Goal: Task Accomplishment & Management: Manage account settings

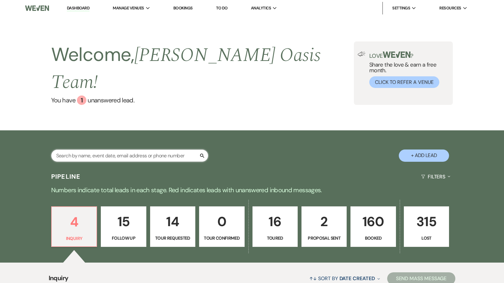
click at [169, 150] on input "text" at bounding box center [129, 156] width 157 height 12
type input "SY"
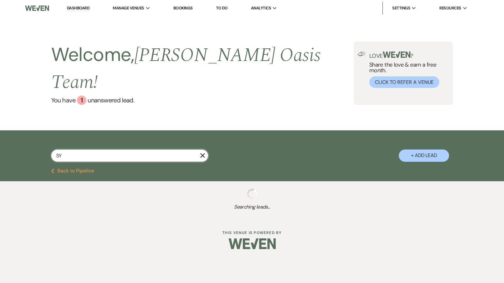
select select "8"
select select "5"
select select "8"
select select "1"
select select "8"
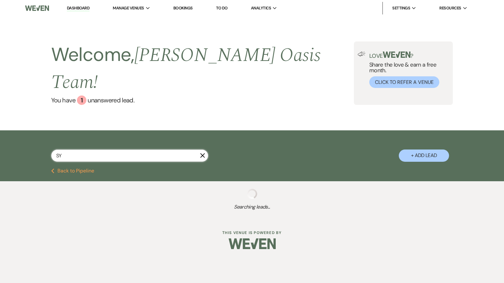
select select "7"
select select "8"
select select "5"
select select "8"
select select "5"
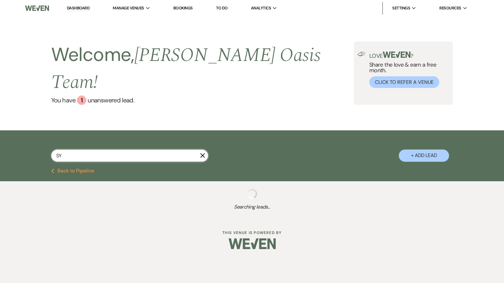
select select "8"
select select "6"
select select "8"
select select "5"
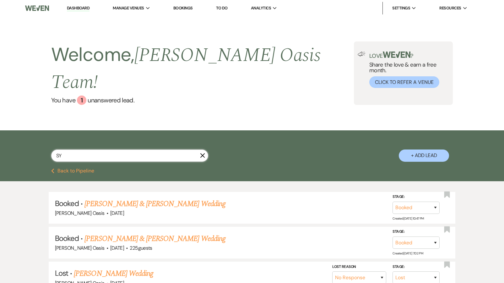
type input "SYd"
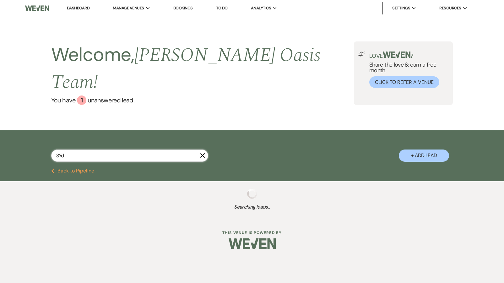
select select "8"
select select "5"
select select "8"
select select "1"
select select "8"
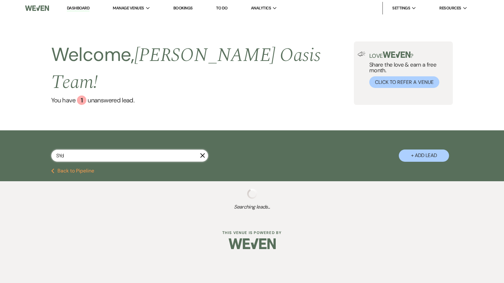
select select "7"
select select "8"
select select "5"
select select "8"
select select "5"
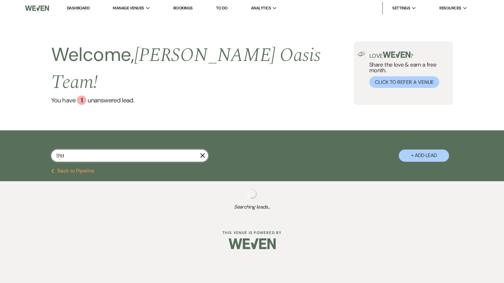
select select "8"
select select "6"
select select "8"
select select "5"
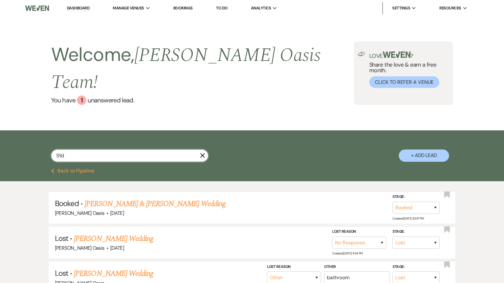
type input "Sad"
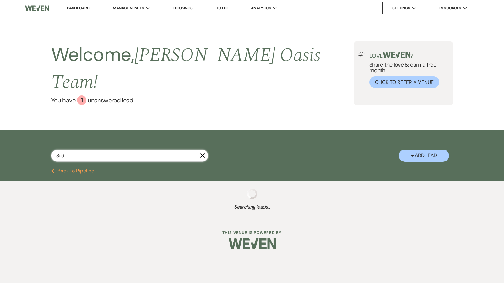
select select "8"
select select "1"
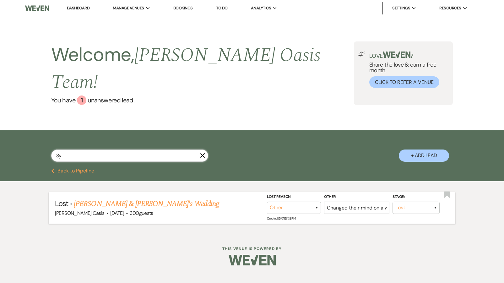
type input "[PERSON_NAME]"
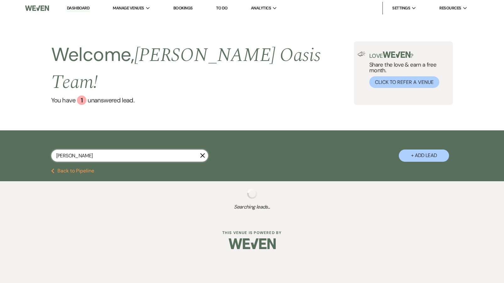
select select "8"
select select "5"
select select "8"
select select "1"
select select "8"
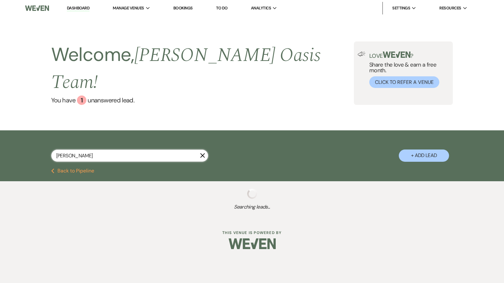
select select "7"
select select "8"
select select "5"
select select "8"
select select "5"
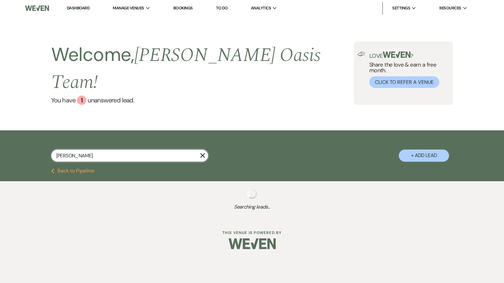
select select "8"
select select "6"
select select "8"
select select "5"
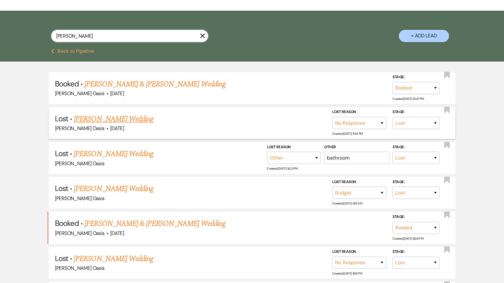
scroll to position [120, 0]
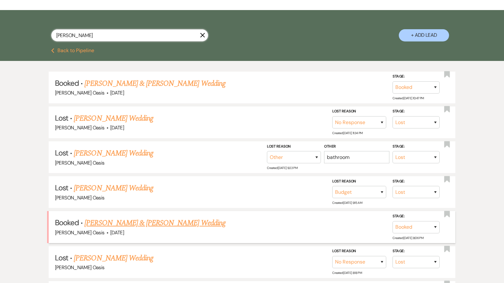
type input "[PERSON_NAME]"
click at [159, 217] on link "[PERSON_NAME] & [PERSON_NAME] Wedding" at bounding box center [155, 222] width 141 height 11
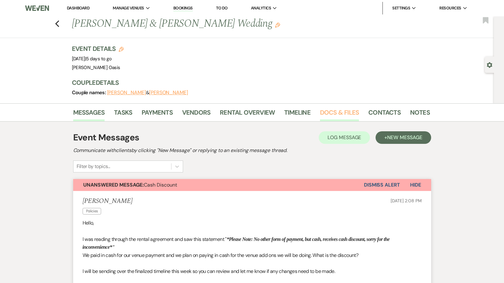
click at [332, 116] on link "Docs & Files" at bounding box center [339, 114] width 39 height 14
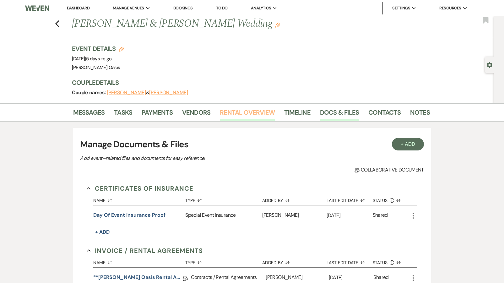
click at [255, 110] on link "Rental Overview" at bounding box center [247, 114] width 55 height 14
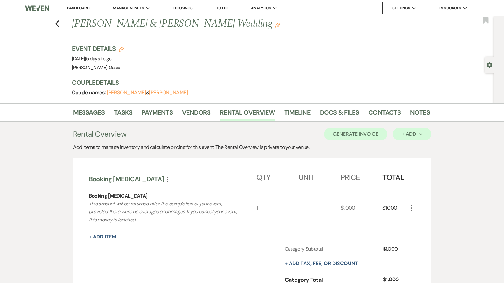
click at [419, 136] on div "+ Add Next" at bounding box center [412, 134] width 20 height 5
click at [403, 161] on button "Category" at bounding box center [409, 158] width 33 height 10
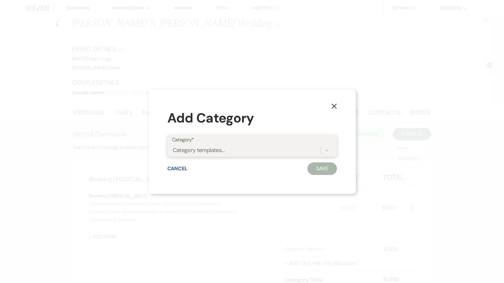
click at [208, 150] on div "Category templates..." at bounding box center [199, 150] width 52 height 8
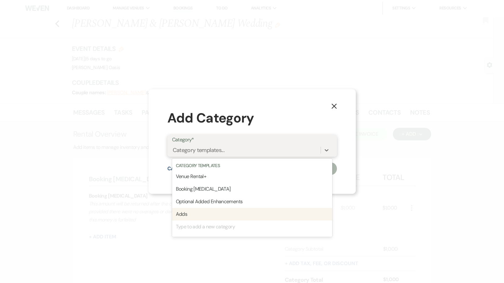
click at [187, 210] on div "Adds" at bounding box center [252, 214] width 160 height 13
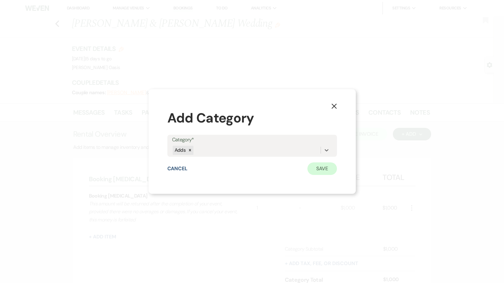
click at [327, 171] on button "Save" at bounding box center [323, 168] width 30 height 13
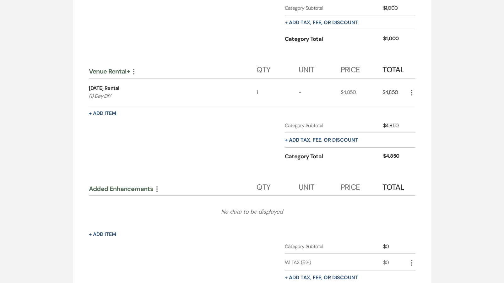
scroll to position [245, 0]
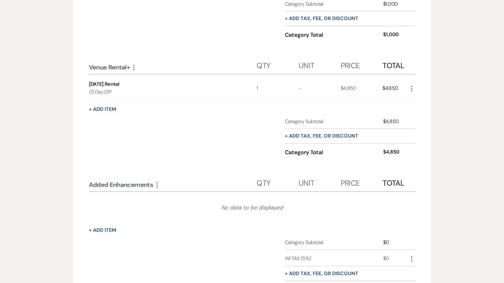
click at [156, 184] on icon "More" at bounding box center [157, 185] width 8 height 8
click at [175, 226] on button "Delete Delete Category" at bounding box center [184, 227] width 62 height 10
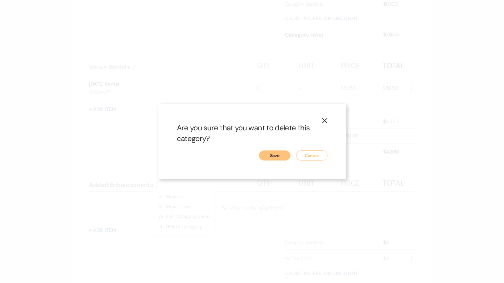
click at [282, 157] on button "Save" at bounding box center [274, 155] width 31 height 10
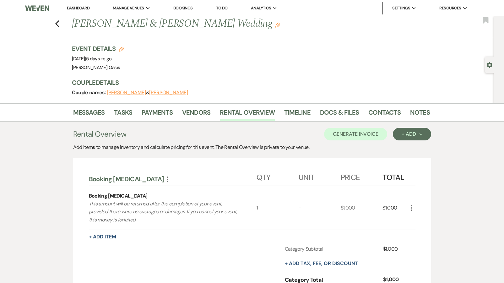
scroll to position [245, 0]
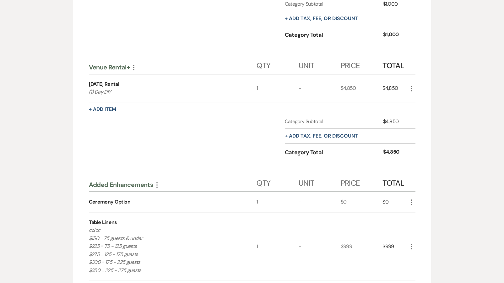
click at [157, 184] on use "button" at bounding box center [156, 185] width 1 height 6
click at [167, 215] on button "Delete Delete Category" at bounding box center [184, 217] width 62 height 10
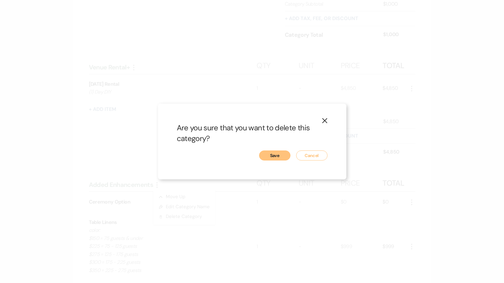
click at [278, 155] on button "Save" at bounding box center [274, 155] width 31 height 10
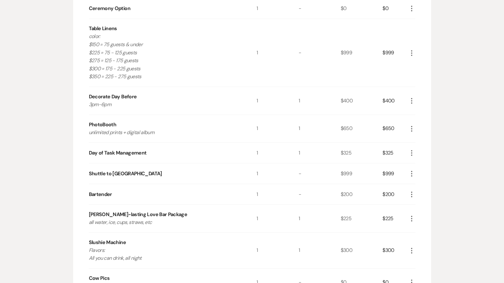
scroll to position [39, 0]
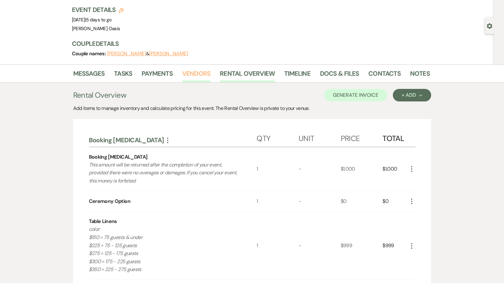
click at [209, 74] on link "Vendors" at bounding box center [196, 75] width 28 height 14
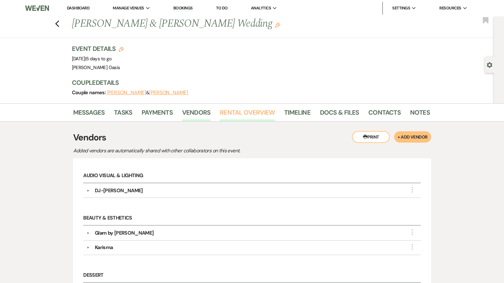
click at [248, 110] on link "Rental Overview" at bounding box center [247, 114] width 55 height 14
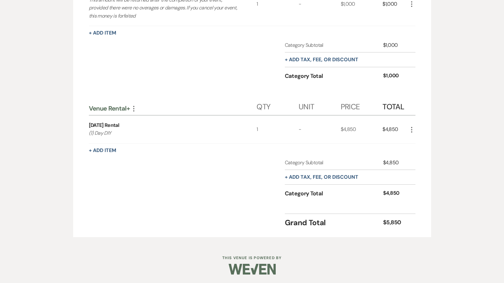
scroll to position [204, 0]
click at [104, 148] on button "+ Add Item" at bounding box center [102, 150] width 27 height 5
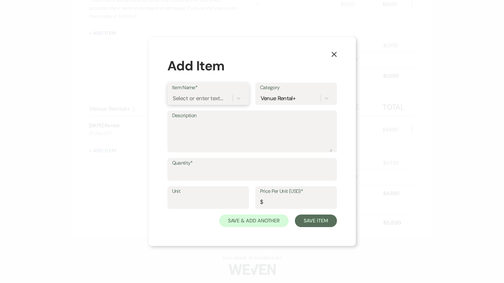
click at [185, 103] on div "Select or enter text..." at bounding box center [202, 98] width 61 height 11
type input "Da"
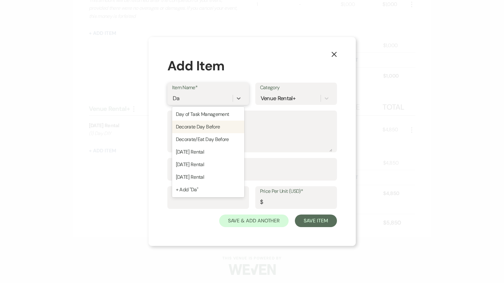
click at [199, 126] on div "Decorate Day Before" at bounding box center [208, 127] width 72 height 13
type textarea "3pm-6pm"
type input "1"
type input "400"
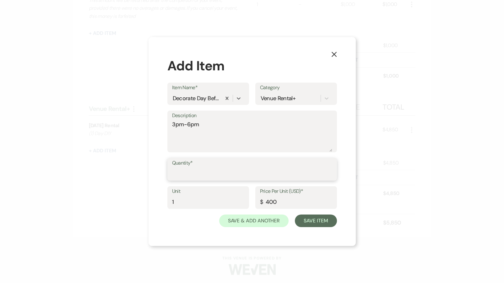
click at [200, 174] on input "Quantity*" at bounding box center [252, 174] width 160 height 12
type input "1"
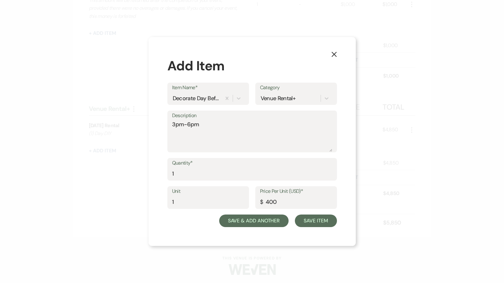
click at [250, 220] on button "Save & Add Another" at bounding box center [254, 221] width 70 height 13
click at [232, 223] on button "Save & Add Another" at bounding box center [254, 221] width 70 height 13
click at [248, 219] on button "Save & Add Another" at bounding box center [254, 221] width 70 height 13
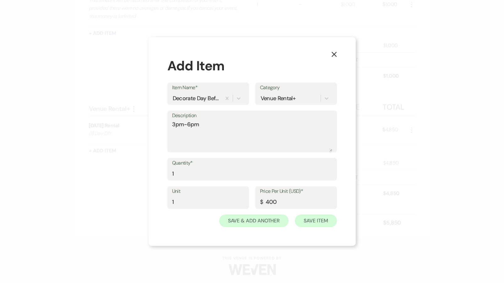
click at [317, 220] on button "Save Item" at bounding box center [316, 221] width 42 height 13
click at [334, 54] on icon "X" at bounding box center [334, 55] width 6 height 6
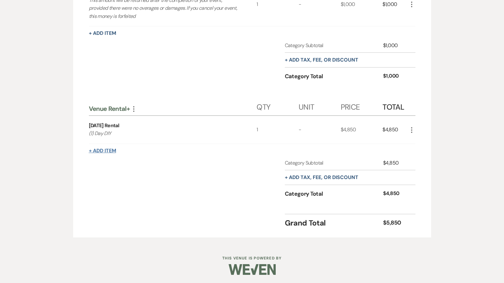
click at [98, 150] on button "+ Add Item" at bounding box center [102, 150] width 27 height 5
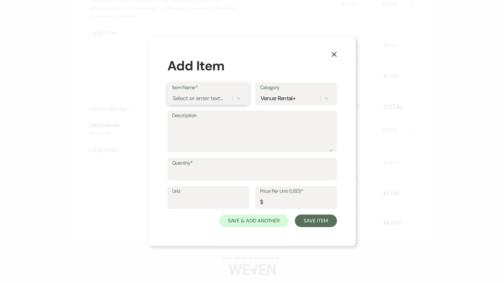
click at [178, 99] on div "Select or enter text..." at bounding box center [198, 98] width 51 height 8
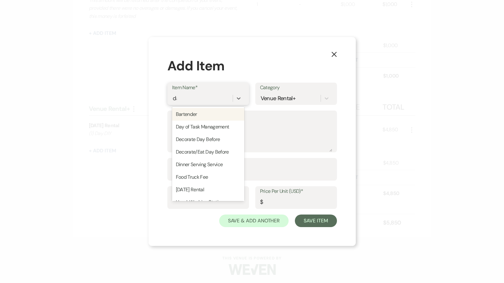
type input "day"
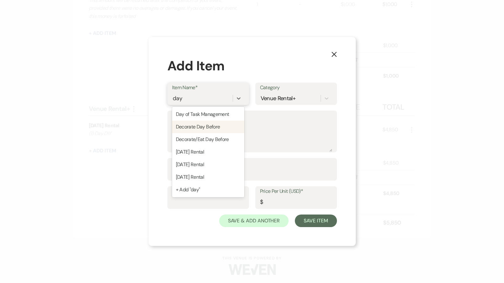
click at [198, 131] on div "Decorate Day Before" at bounding box center [208, 127] width 72 height 13
type textarea "3pm-6pm"
type input "1"
type input "400"
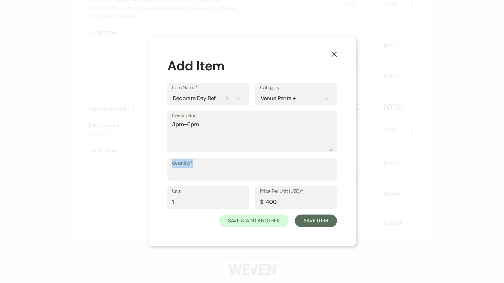
click at [188, 167] on div "Quantity*" at bounding box center [252, 169] width 170 height 23
click at [184, 174] on input "Quantity*" at bounding box center [252, 174] width 160 height 12
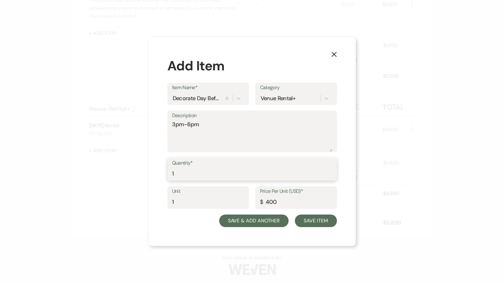
type input "1"
click at [240, 223] on button "Save & Add Another" at bounding box center [254, 221] width 70 height 13
click at [240, 222] on button "Save & Add Another" at bounding box center [254, 221] width 70 height 13
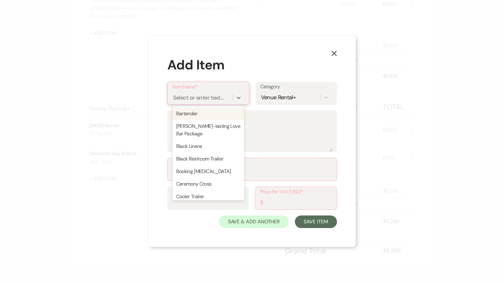
click at [197, 98] on div "Select or enter text..." at bounding box center [198, 98] width 51 height 8
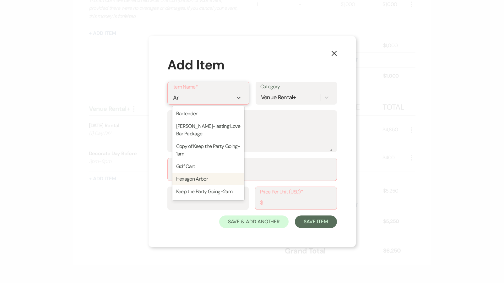
type input "A"
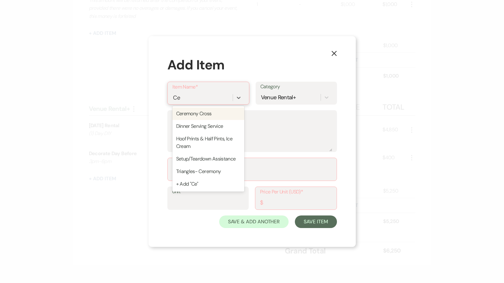
type input "C"
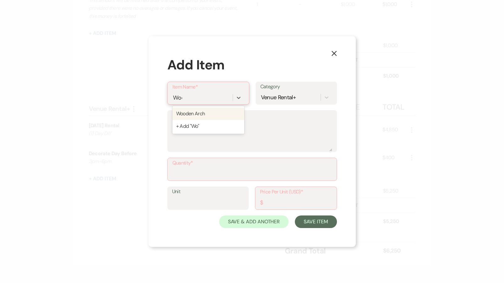
type input "Wood"
click at [214, 118] on div "Wooden Arch" at bounding box center [208, 113] width 72 height 13
type input "1"
type input "0"
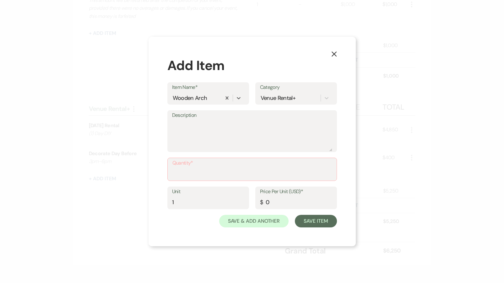
click at [184, 166] on label "Quantity*" at bounding box center [252, 163] width 160 height 9
click at [184, 168] on input "Quantity*" at bounding box center [252, 174] width 160 height 12
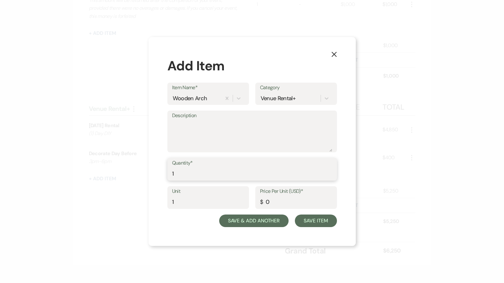
type input "1"
click at [264, 216] on button "Save & Add Another" at bounding box center [254, 221] width 70 height 13
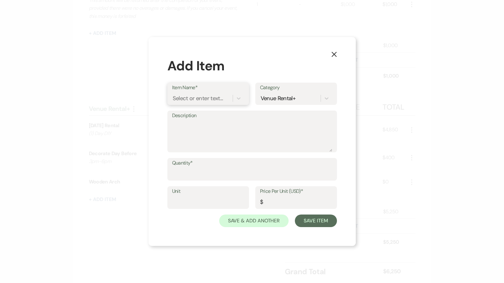
click at [197, 99] on div "Select or enter text..." at bounding box center [198, 98] width 51 height 8
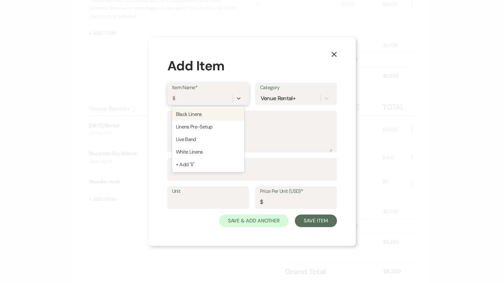
type input "lin"
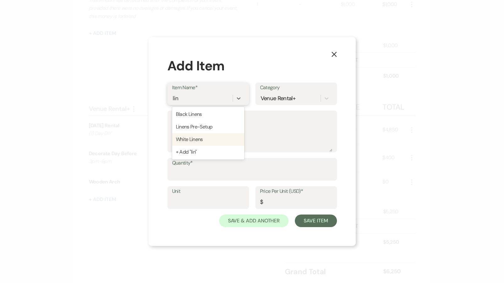
click at [204, 137] on div "White Linens" at bounding box center [208, 139] width 72 height 13
type input "0"
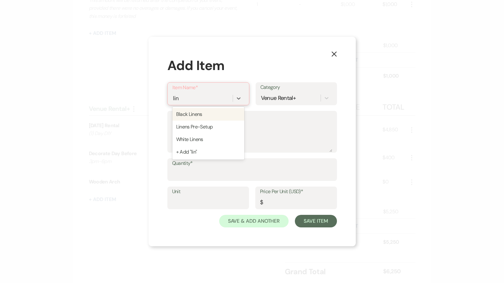
type input "line"
click at [205, 127] on div "Linens Pre-Setup" at bounding box center [208, 127] width 72 height 13
type input "100"
type input "Lin"
click at [219, 139] on div "White Linens" at bounding box center [208, 139] width 72 height 13
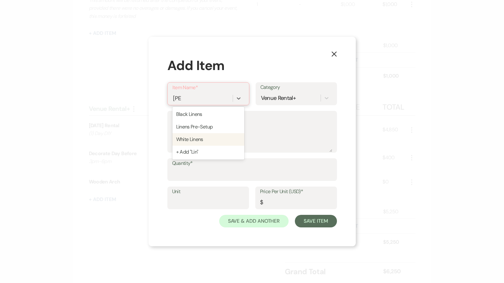
type input "0"
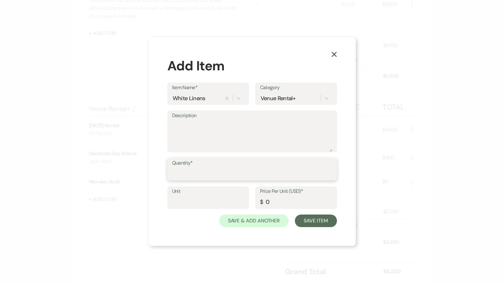
click at [183, 177] on input "Quantity*" at bounding box center [252, 174] width 160 height 12
type input "1"
drag, startPoint x: 274, startPoint y: 201, endPoint x: 255, endPoint y: 200, distance: 18.9
click at [255, 200] on div "Price Per Unit (USD)* $ 0" at bounding box center [296, 197] width 82 height 23
type input "325"
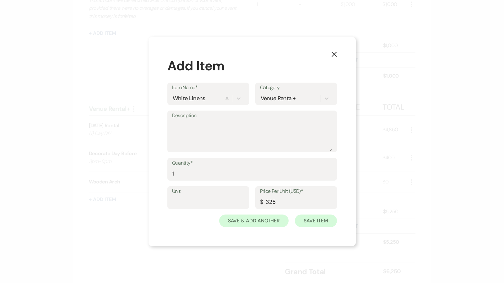
click at [323, 220] on button "Save Item" at bounding box center [316, 221] width 42 height 13
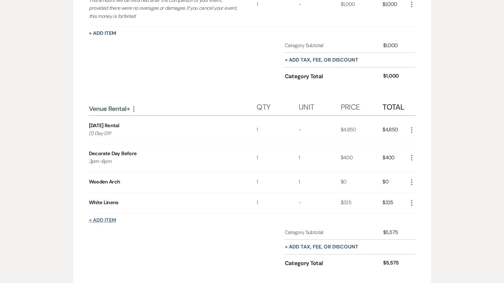
click at [110, 218] on button "+ Add Item" at bounding box center [102, 220] width 27 height 5
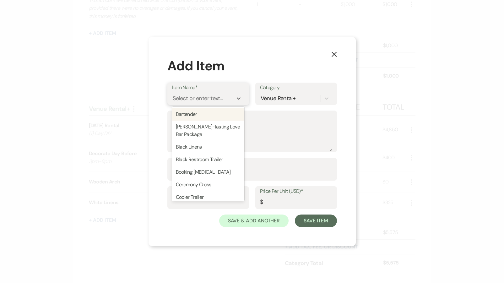
click at [211, 101] on div "Select or enter text..." at bounding box center [198, 98] width 51 height 8
type input "B"
click at [212, 114] on div "Bartender" at bounding box center [208, 114] width 72 height 13
type input "200"
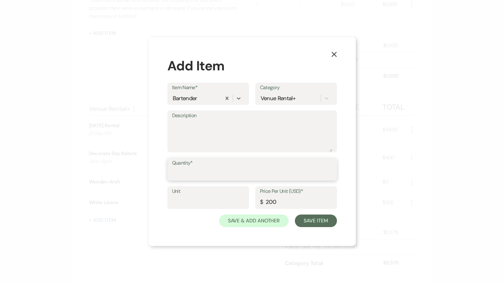
click at [195, 172] on input "Quantity*" at bounding box center [252, 174] width 160 height 12
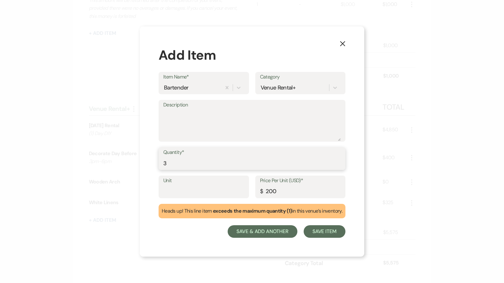
type input "3"
click at [260, 232] on button "Save & Add Another" at bounding box center [263, 231] width 70 height 13
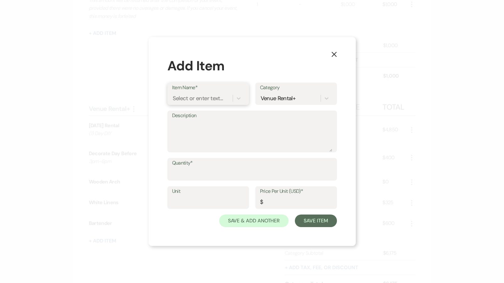
click at [181, 101] on div "Select or enter text..." at bounding box center [198, 98] width 51 height 8
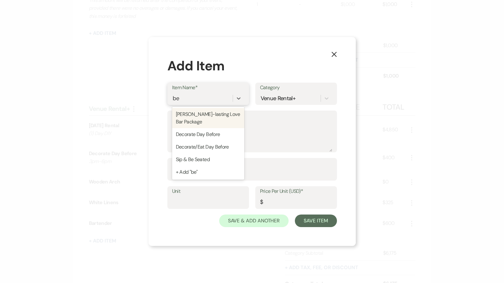
type input "bev"
click at [186, 118] on div "[PERSON_NAME]-lasting Love Bar Package" at bounding box center [208, 118] width 72 height 20
type textarea "all water, ice, cups, straws, etc"
type input "1"
type input "225"
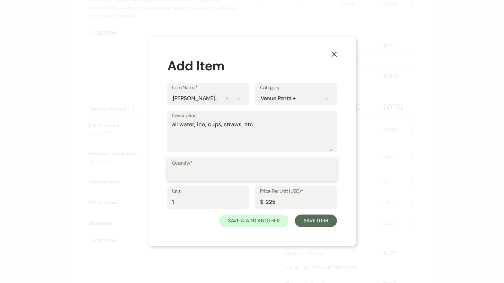
click at [233, 170] on input "Quantity*" at bounding box center [252, 174] width 160 height 12
type input "1"
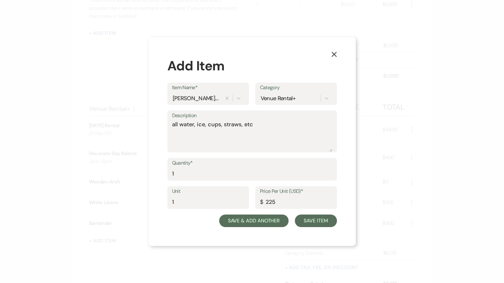
click at [272, 221] on button "Save & Add Another" at bounding box center [254, 221] width 70 height 13
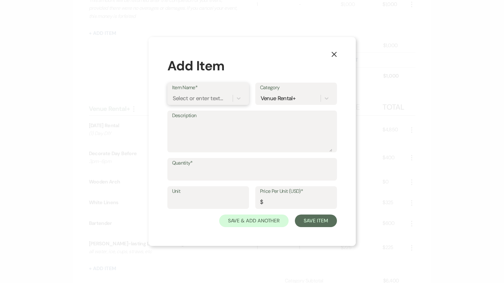
click at [216, 101] on div "Select or enter text..." at bounding box center [198, 98] width 51 height 8
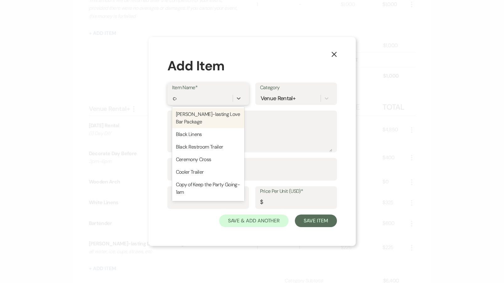
type input "coo"
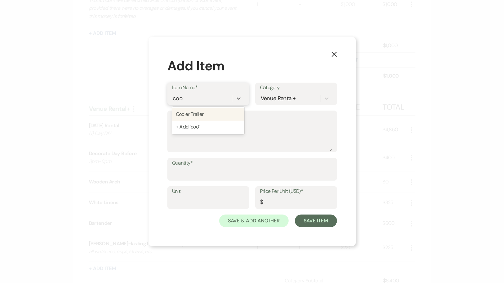
click at [221, 115] on div "Cooler Trailer" at bounding box center [208, 114] width 72 height 13
type input "1"
type input "200"
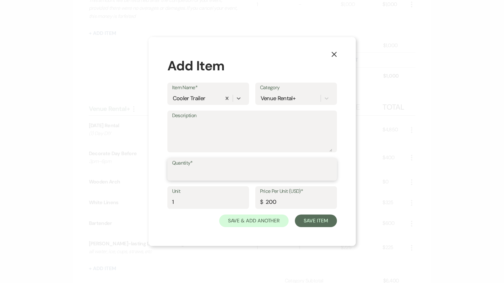
click at [215, 170] on input "Quantity*" at bounding box center [252, 174] width 160 height 12
type input "1"
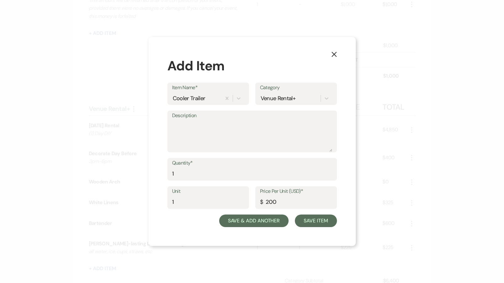
click at [238, 222] on button "Save & Add Another" at bounding box center [254, 221] width 70 height 13
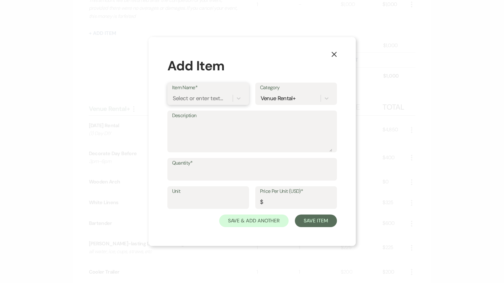
click at [195, 99] on div "Select or enter text..." at bounding box center [198, 98] width 51 height 8
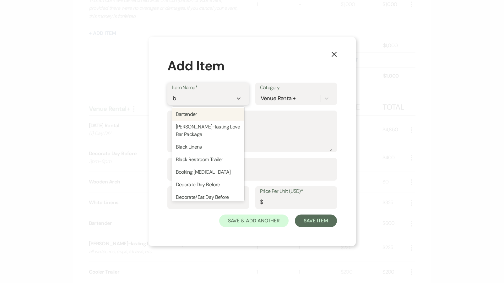
type input "bl"
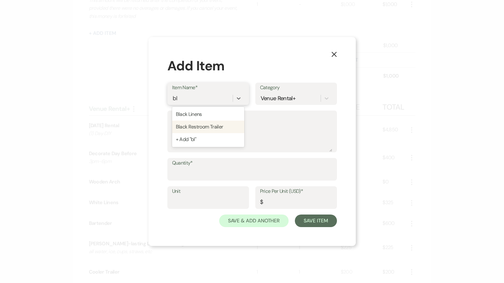
click at [196, 127] on div "Black Restroom Trailer" at bounding box center [208, 127] width 72 height 13
type textarea "(2) Toilets"
type input "225"
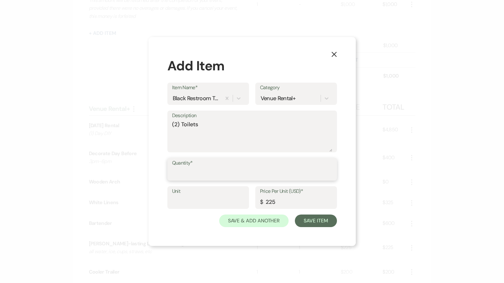
click at [197, 174] on input "Quantity*" at bounding box center [252, 174] width 160 height 12
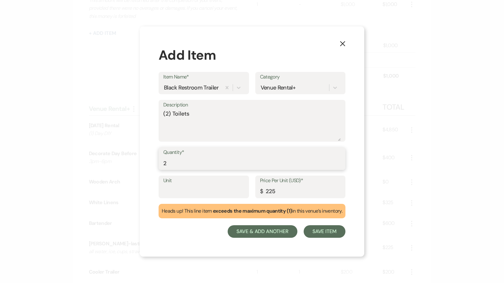
type input "2"
click at [255, 229] on button "Save & Add Another" at bounding box center [263, 231] width 70 height 13
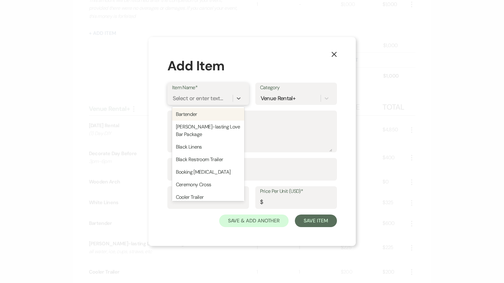
click at [194, 101] on div "Select or enter text..." at bounding box center [198, 98] width 51 height 8
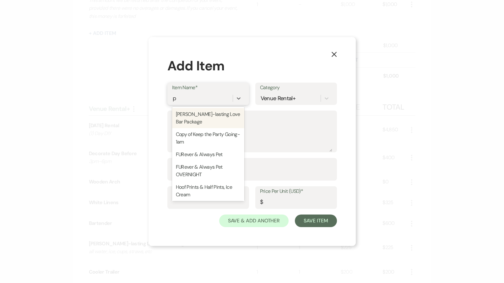
type input "pm"
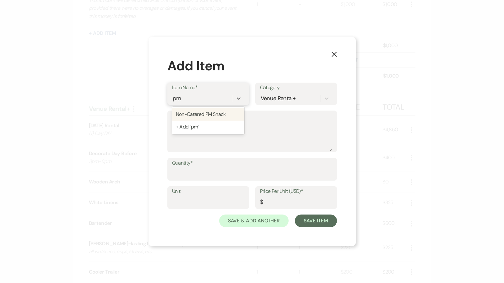
click at [202, 116] on div "Non-Catered PM Snack" at bounding box center [208, 114] width 72 height 13
type input "75"
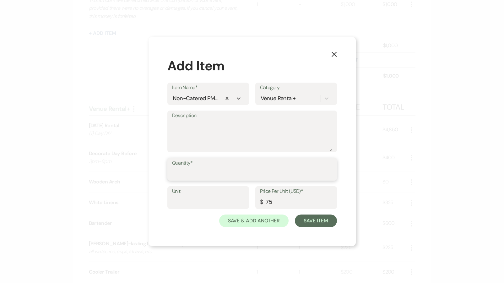
click at [194, 173] on input "Quantity*" at bounding box center [252, 174] width 160 height 12
type input "1"
click at [209, 139] on textarea "Description" at bounding box center [252, 135] width 160 height 31
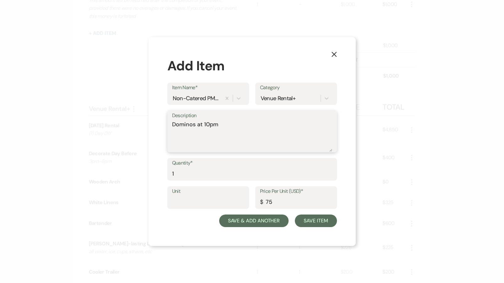
type textarea "Dominos at 10pm"
click at [251, 218] on button "Save & Add Another" at bounding box center [254, 221] width 70 height 13
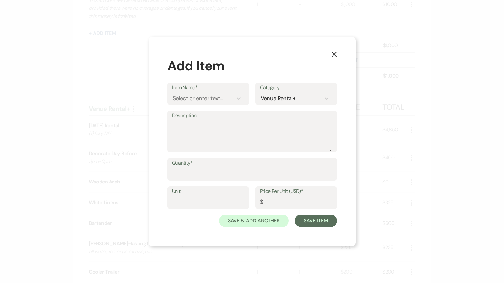
click at [336, 54] on use "button" at bounding box center [333, 54] width 5 height 5
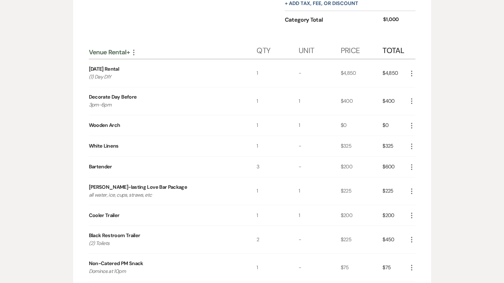
scroll to position [261, 0]
click at [411, 145] on use "button" at bounding box center [411, 146] width 1 height 6
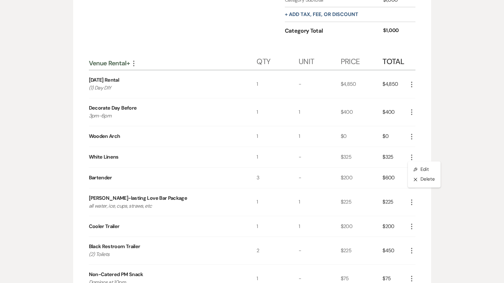
scroll to position [249, 0]
click at [416, 169] on icon "Pencil" at bounding box center [417, 169] width 4 height 5
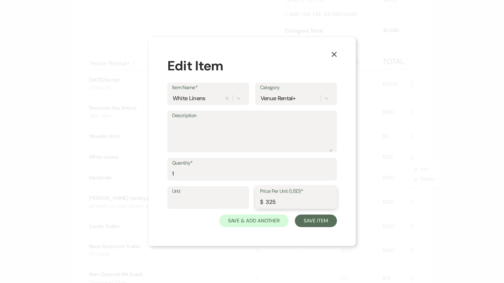
click at [276, 202] on input "325" at bounding box center [296, 202] width 72 height 12
type input "300"
click at [308, 222] on button "Save Item" at bounding box center [316, 221] width 42 height 13
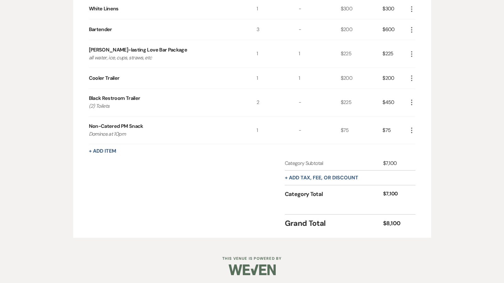
scroll to position [397, 0]
click at [313, 177] on button "+ Add tax, fee, or discount" at bounding box center [322, 178] width 74 height 5
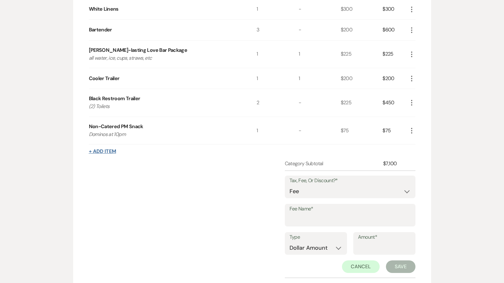
click at [114, 149] on button "+ Add Item" at bounding box center [102, 151] width 27 height 5
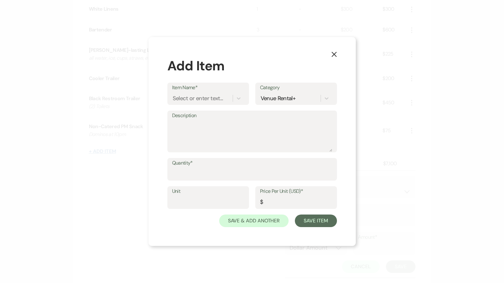
click at [114, 147] on div "X Add Item Item Name* Select or enter text... Category Venue Rental+ Descriptio…" at bounding box center [252, 141] width 504 height 283
click at [200, 105] on div "Item Name* Select or enter text..." at bounding box center [208, 94] width 82 height 22
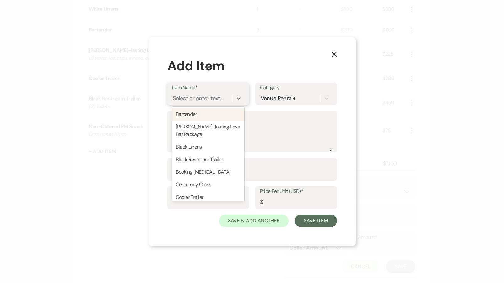
click at [198, 101] on div "Select or enter text..." at bounding box center [198, 98] width 51 height 8
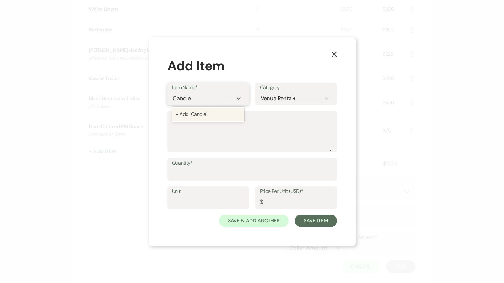
type input "Candles"
click at [211, 118] on div "+ Add "Candles"" at bounding box center [208, 114] width 72 height 13
click at [191, 181] on div "Quantity*" at bounding box center [252, 172] width 170 height 28
click at [192, 169] on input "Quantity*" at bounding box center [252, 174] width 160 height 12
type input "1"
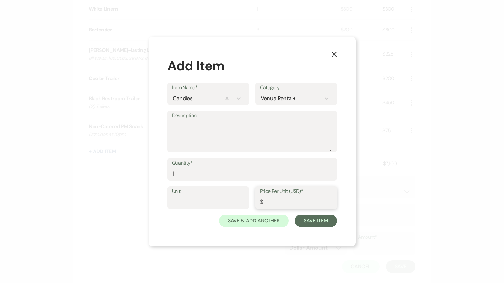
click at [286, 201] on input "Price Per Unit (USD)*" at bounding box center [296, 202] width 72 height 12
type input "25"
click at [271, 220] on button "Save & Add Another" at bounding box center [254, 221] width 70 height 13
click at [333, 56] on use "button" at bounding box center [333, 54] width 5 height 5
click at [333, 56] on div "1" at bounding box center [320, 55] width 42 height 28
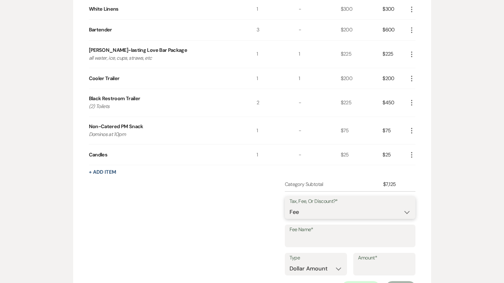
select select "3"
click at [296, 235] on input "Fee Name*" at bounding box center [350, 240] width 121 height 12
type input "WI 5%"
select select "false"
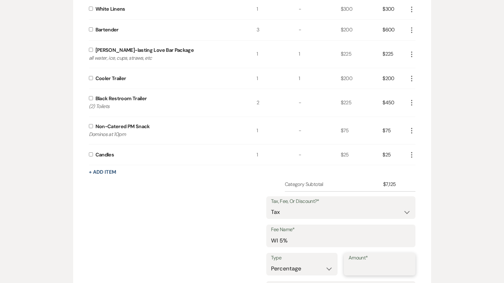
drag, startPoint x: 341, startPoint y: 272, endPoint x: 370, endPoint y: 266, distance: 30.0
click at [370, 266] on input "Amount*" at bounding box center [380, 269] width 62 height 12
type input "5"
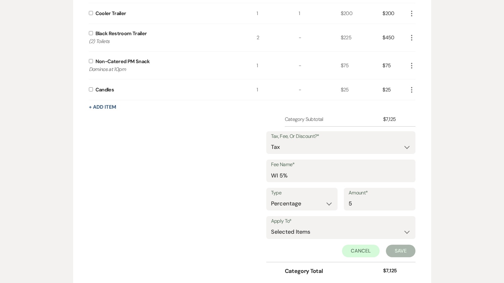
scroll to position [465, 0]
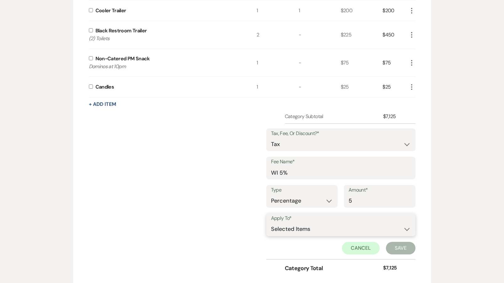
select select "1"
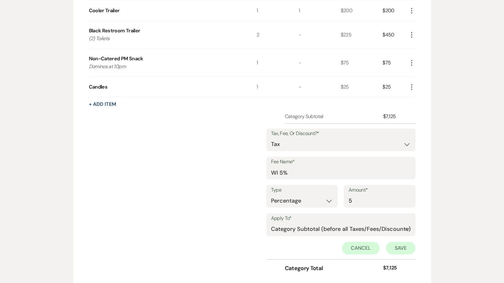
click at [398, 244] on button "Save" at bounding box center [401, 248] width 30 height 13
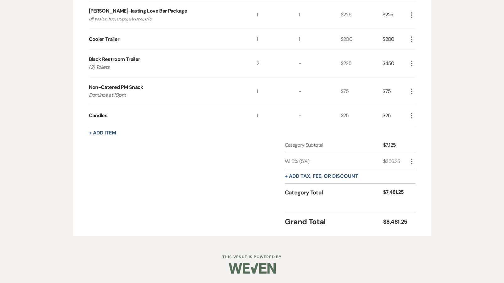
scroll to position [435, 0]
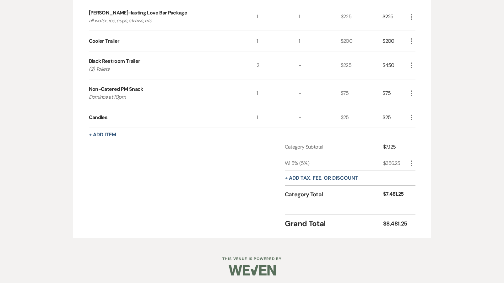
click at [412, 161] on icon "More" at bounding box center [412, 164] width 8 height 8
click at [414, 171] on button "Pencil Edit" at bounding box center [424, 176] width 33 height 10
select select "3"
select select "false"
select select "1"
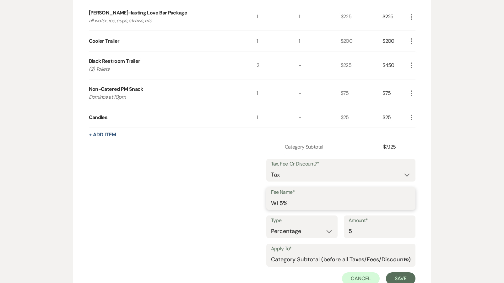
click at [296, 203] on input "WI 5%" at bounding box center [341, 203] width 140 height 12
type input "WI TAX"
click at [390, 279] on button "Save" at bounding box center [401, 278] width 30 height 13
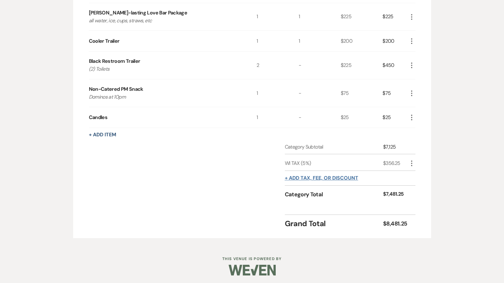
click at [293, 178] on button "+ Add tax, fee, or discount" at bounding box center [322, 178] width 74 height 5
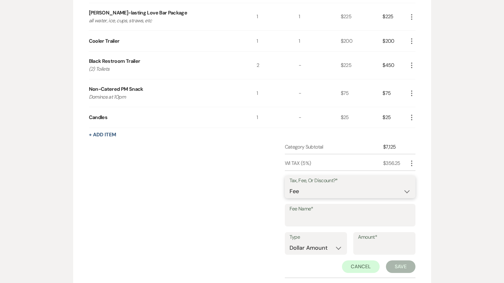
select select "2"
click at [296, 221] on input "Fee Name*" at bounding box center [350, 220] width 121 height 12
type input "CD"
click at [371, 244] on input "Amount*" at bounding box center [384, 248] width 53 height 12
type input "356.25"
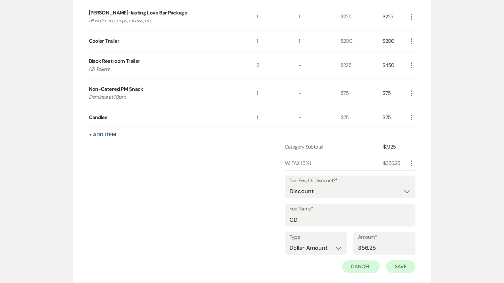
click at [394, 265] on button "Save" at bounding box center [401, 266] width 30 height 13
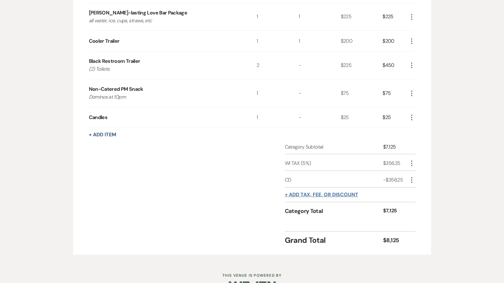
click at [333, 196] on button "+ Add tax, fee, or discount" at bounding box center [322, 194] width 74 height 5
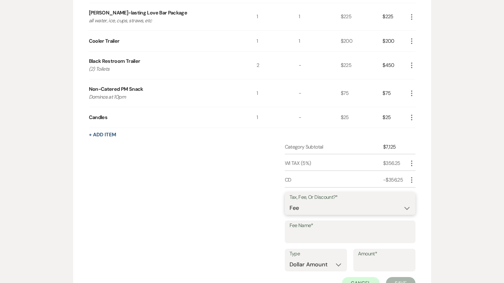
select select "2"
click at [305, 231] on input "Fee Name*" at bounding box center [350, 236] width 121 height 12
type input "B"
type input "Blk Trailers"
click at [387, 259] on input "Amount*" at bounding box center [384, 265] width 53 height 12
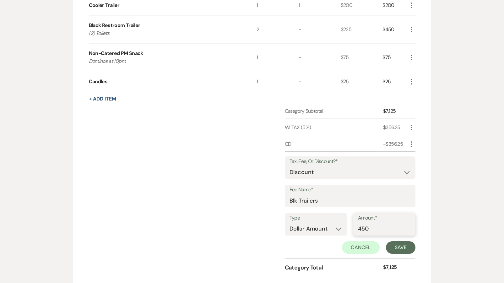
scroll to position [471, 0]
type input "450"
click at [398, 243] on button "Save" at bounding box center [401, 247] width 30 height 13
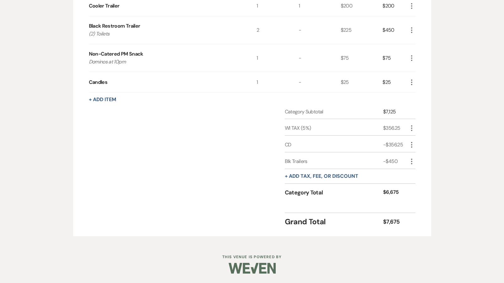
scroll to position [468, 0]
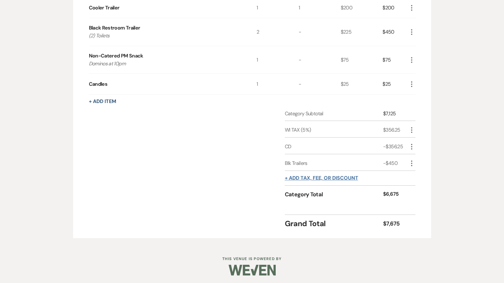
click at [316, 176] on button "+ Add tax, fee, or discount" at bounding box center [322, 178] width 74 height 5
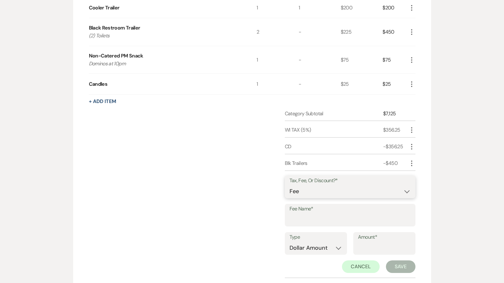
select select "2"
click at [295, 214] on input "Fee Name*" at bounding box center [350, 220] width 121 height 12
type input "(1) Bartender- per RO"
click at [370, 247] on input "Amount*" at bounding box center [384, 248] width 53 height 12
type input "200"
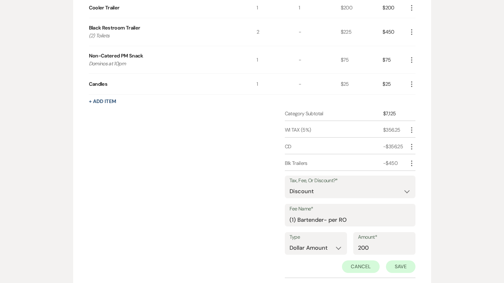
click at [394, 263] on button "Save" at bounding box center [401, 266] width 30 height 13
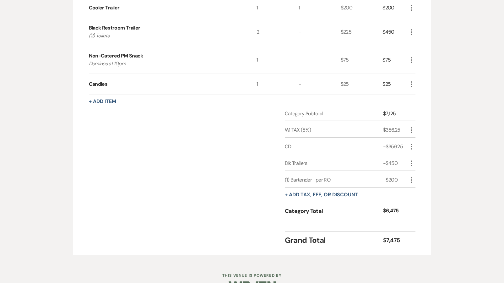
click at [412, 163] on icon "More" at bounding box center [412, 164] width 8 height 8
click at [415, 173] on icon "Pencil" at bounding box center [417, 175] width 4 height 5
select select "2"
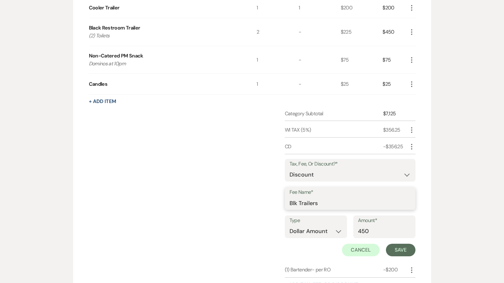
click at [324, 199] on input "Blk Trailers" at bounding box center [350, 203] width 121 height 12
type input "Blk Trailers-per RO"
click at [402, 249] on button "Save" at bounding box center [401, 250] width 30 height 13
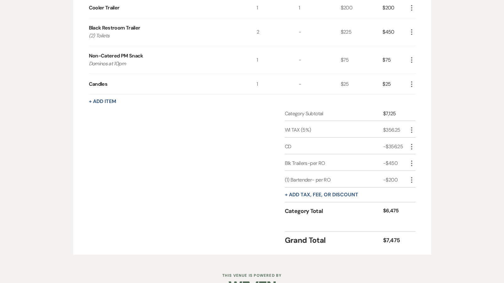
click at [411, 145] on icon "More" at bounding box center [412, 147] width 8 height 8
click at [415, 157] on icon "Pencil" at bounding box center [417, 159] width 4 height 5
select select "2"
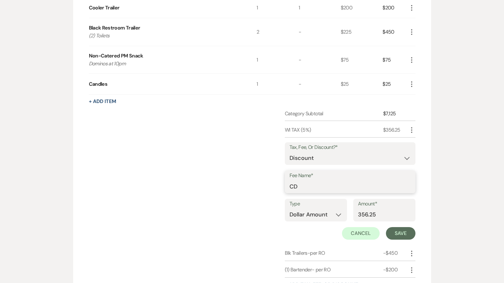
click at [320, 183] on input "CD" at bounding box center [350, 186] width 121 height 12
type input "CD-per RO"
click at [399, 233] on button "Save" at bounding box center [401, 233] width 30 height 13
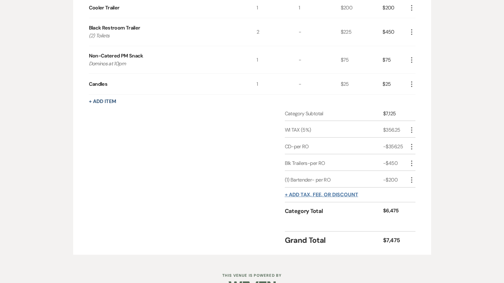
click at [305, 195] on button "+ Add tax, fee, or discount" at bounding box center [322, 194] width 74 height 5
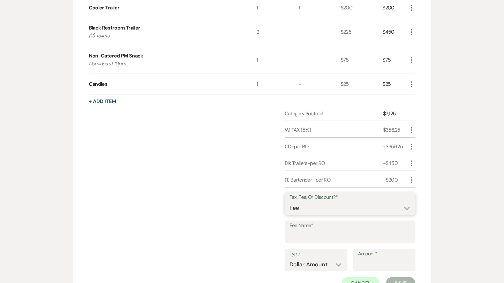
select select "2"
click at [300, 232] on input "Fee Name*" at bounding box center [350, 236] width 121 height 12
type input "PM Snack-per RO"
click at [389, 261] on input "Amount*" at bounding box center [384, 265] width 53 height 12
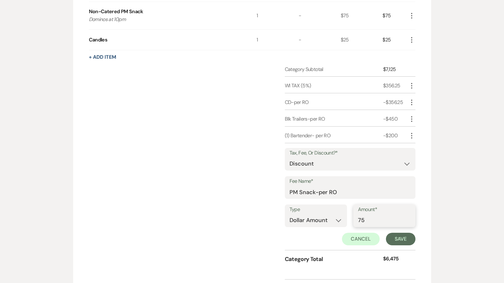
scroll to position [512, 0]
type input "75"
click at [401, 239] on button "Save" at bounding box center [401, 239] width 30 height 13
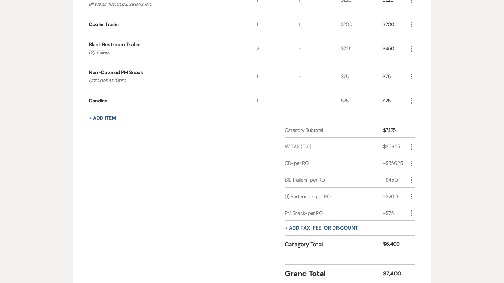
scroll to position [451, 0]
click at [312, 230] on div "+ Add tax, fee, or discount" at bounding box center [322, 228] width 74 height 14
click at [314, 227] on button "+ Add tax, fee, or discount" at bounding box center [322, 227] width 74 height 5
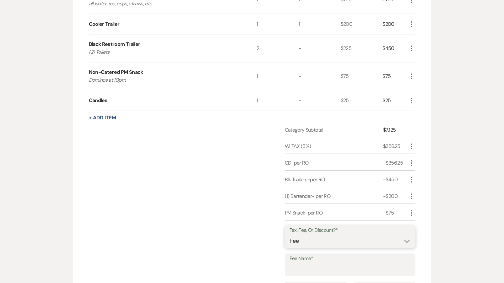
select select "2"
click at [304, 264] on input "Fee Name*" at bounding box center [350, 269] width 121 height 12
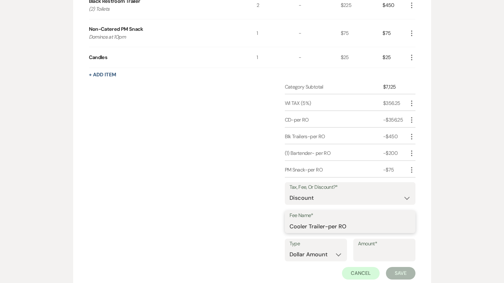
scroll to position [499, 0]
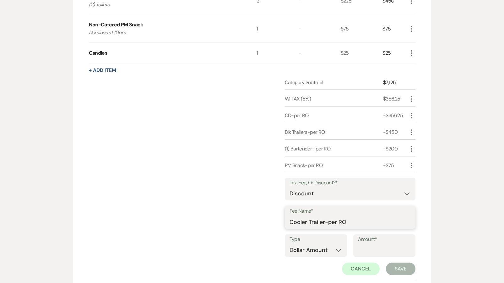
type input "Cooler Trailer-per RO"
click at [366, 250] on input "Amount*" at bounding box center [384, 250] width 53 height 12
type input "200"
click at [400, 263] on button "Save" at bounding box center [401, 269] width 30 height 13
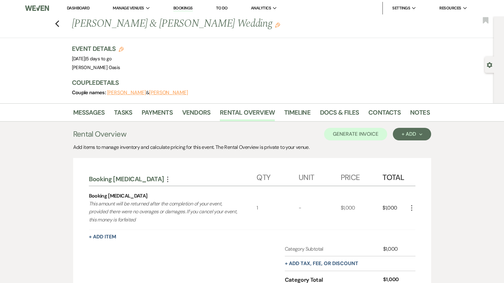
scroll to position [0, 0]
click at [364, 136] on button "Generate Invoice" at bounding box center [355, 134] width 63 height 13
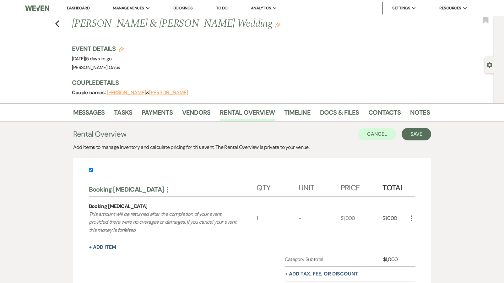
click at [91, 171] on input "checkbox" at bounding box center [91, 170] width 4 height 4
checkbox input "false"
click at [420, 129] on button "Save" at bounding box center [417, 134] width 30 height 13
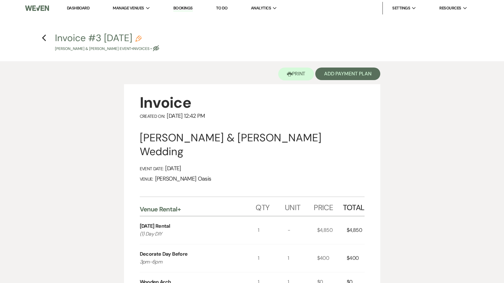
click at [159, 34] on button "Invoice #3 9-20-2025 Pencil Sydney Blandin & Caden Freetly's Event • Invoices •…" at bounding box center [107, 42] width 104 height 19
select select "22"
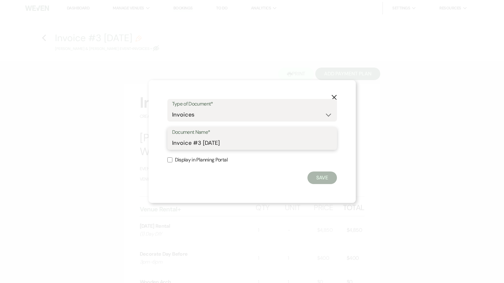
drag, startPoint x: 235, startPoint y: 146, endPoint x: 124, endPoint y: 145, distance: 110.9
click at [125, 145] on div "X Type of Document* Special Event Insurance Vendor Certificate of Insurance Con…" at bounding box center [252, 141] width 504 height 283
type input "Final Invoice"
click at [321, 182] on button "Save" at bounding box center [323, 178] width 30 height 13
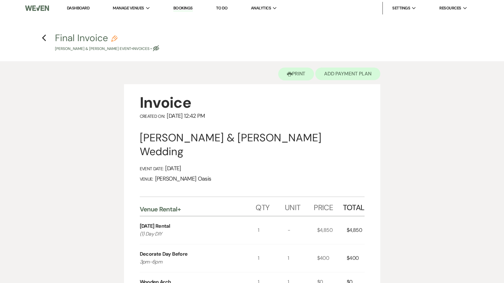
click at [351, 76] on button "Add Payment Plan" at bounding box center [347, 74] width 65 height 13
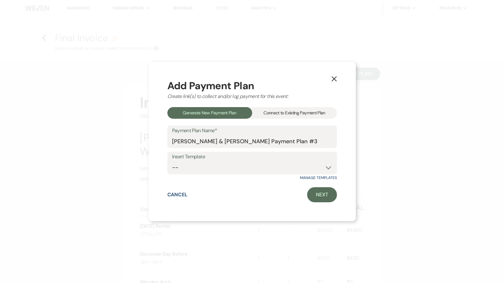
click at [313, 112] on div "Connect to Existing Payment Plan" at bounding box center [294, 113] width 85 height 12
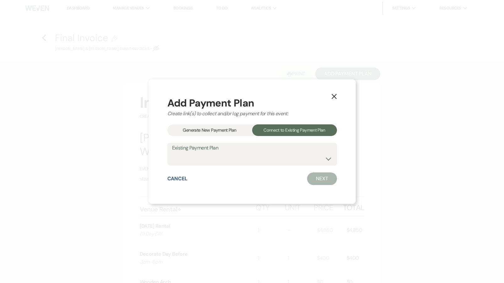
click at [248, 152] on label "Existing Payment Plan" at bounding box center [252, 148] width 160 height 9
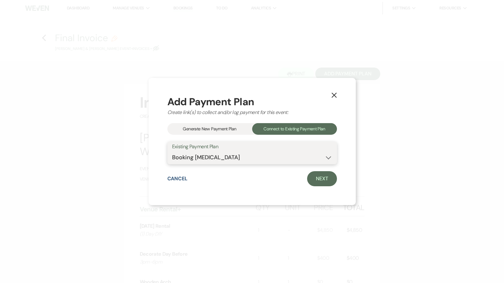
select select "13749"
click at [326, 176] on link "Next" at bounding box center [322, 178] width 30 height 15
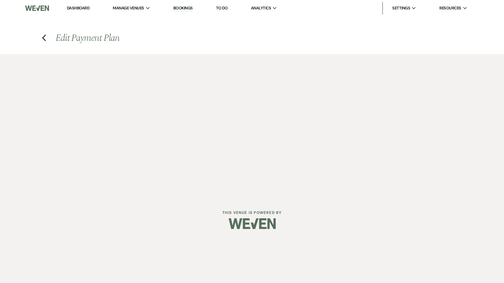
select select "28876"
select select "1"
select select "true"
select select "1"
select select "true"
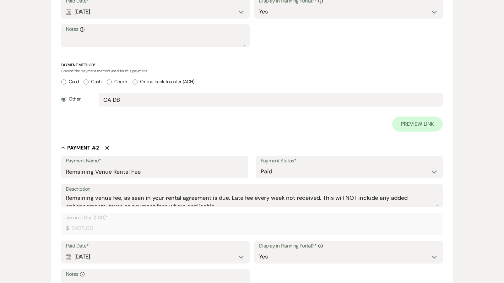
scroll to position [275, 0]
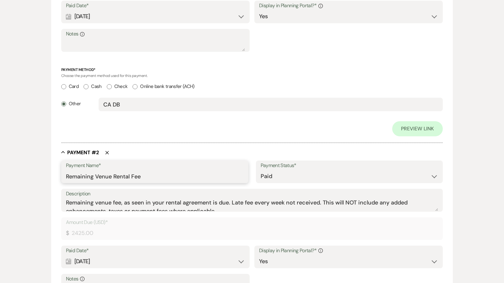
drag, startPoint x: 147, startPoint y: 175, endPoint x: 60, endPoint y: 171, distance: 87.8
click at [58, 172] on form "Edit Payment Plan Create link(s) to collect and/or log payments for this event:…" at bounding box center [252, 123] width 402 height 674
click at [132, 149] on div "Collapse Payment # 2 Delete" at bounding box center [252, 152] width 382 height 6
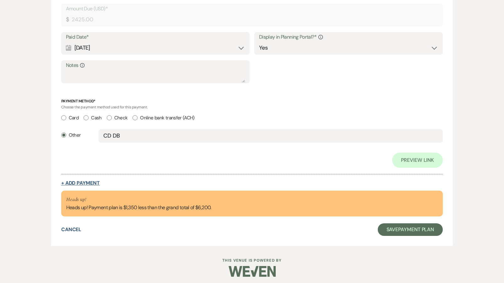
scroll to position [489, 0]
click at [88, 183] on button "+ Add Payment" at bounding box center [80, 183] width 39 height 5
select select "2"
select select "percentage"
select select "true"
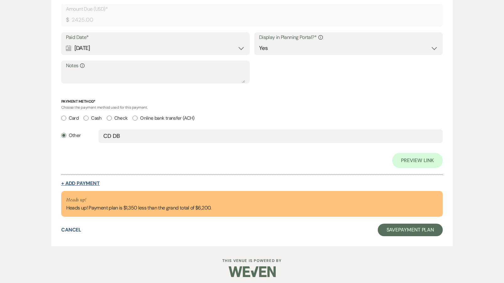
select select "client"
select select "weeks"
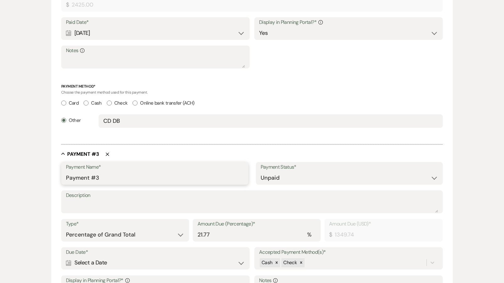
drag, startPoint x: 107, startPoint y: 175, endPoint x: 28, endPoint y: 173, distance: 78.9
click at [28, 173] on div "Edit Payment Plan Create link(s) to collect and/or log payments for this event:…" at bounding box center [252, 3] width 452 height 877
type input "Enhancement Adds/Final"
select select "flat"
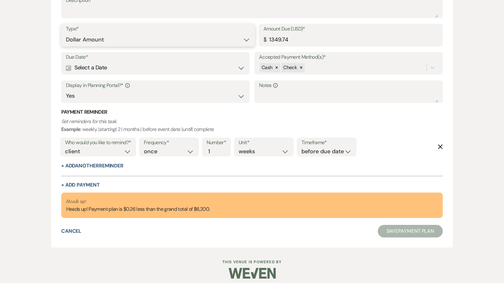
scroll to position [683, 0]
drag, startPoint x: 291, startPoint y: 32, endPoint x: 235, endPoint y: 33, distance: 56.3
click at [235, 33] on div "Type* Dollar Amount Percentage of Grand Total Amount Due (USD)* $ 1349.74" at bounding box center [252, 38] width 382 height 28
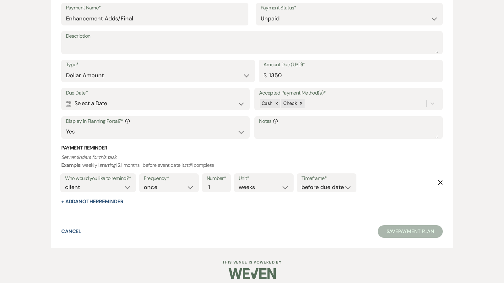
type input "1350.00"
click at [124, 101] on div "Calendar Select a Date Expand" at bounding box center [155, 103] width 179 height 12
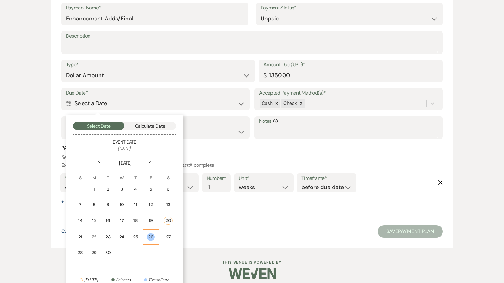
click at [147, 235] on div "26" at bounding box center [151, 236] width 8 height 7
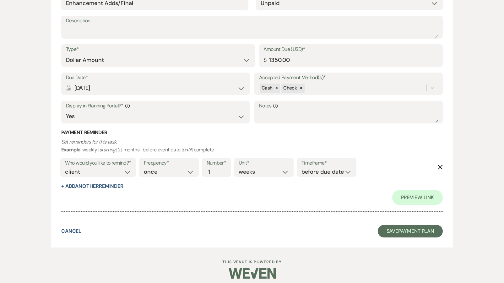
scroll to position [693, 0]
click at [390, 229] on button "Save Payment Plan" at bounding box center [410, 231] width 65 height 13
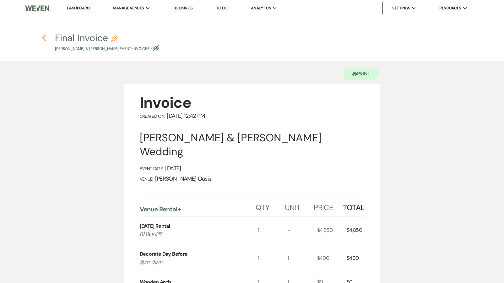
click at [45, 40] on icon "Previous" at bounding box center [44, 38] width 5 height 8
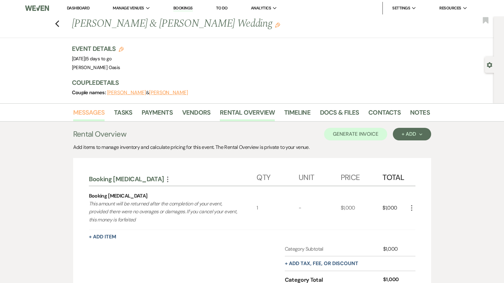
click at [83, 112] on link "Messages" at bounding box center [89, 114] width 32 height 14
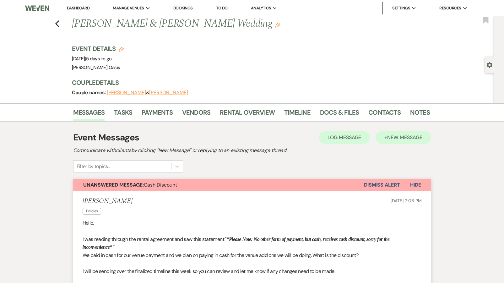
click at [382, 139] on button "+ New Message" at bounding box center [403, 137] width 55 height 13
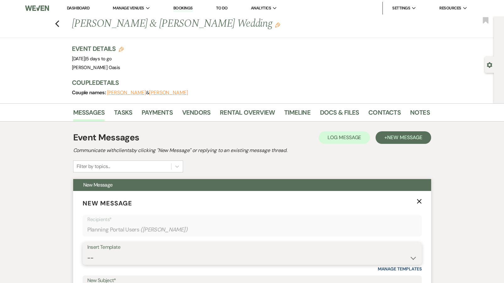
select select "5782"
type input "Final Invoice"
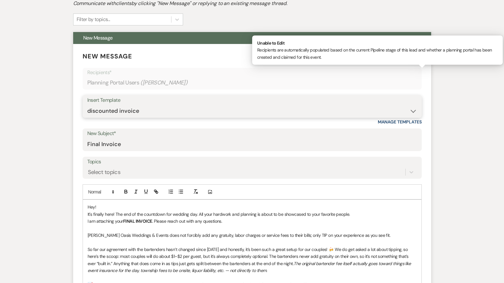
scroll to position [147, 0]
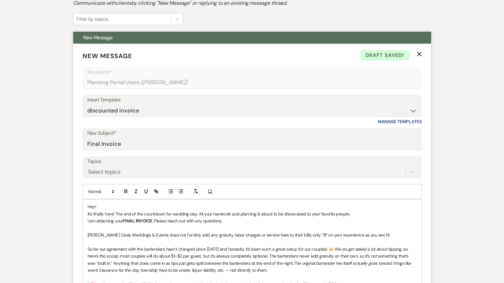
click at [245, 217] on p "I am attaching your FINAL INVOICE . Please reach out with any questions." at bounding box center [252, 220] width 329 height 7
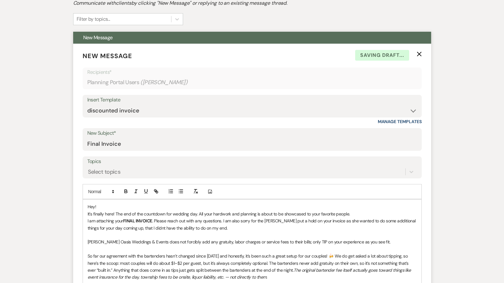
click at [164, 226] on p "I am attaching your FINAL INVOICE . Please reach out with any questions. I am a…" at bounding box center [252, 224] width 329 height 14
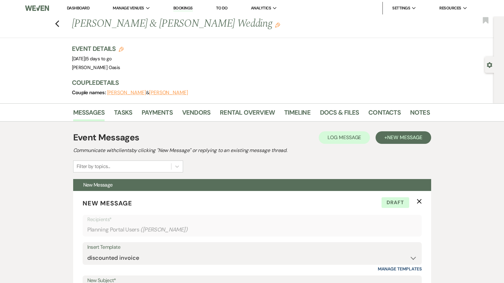
scroll to position [0, 0]
click at [334, 113] on link "Docs & Files" at bounding box center [339, 114] width 39 height 14
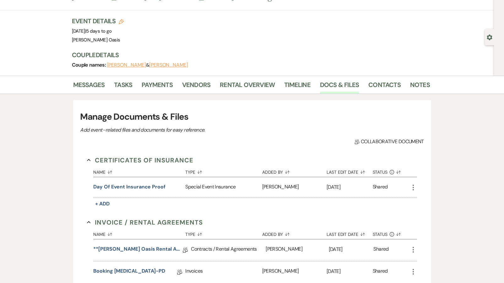
scroll to position [33, 0]
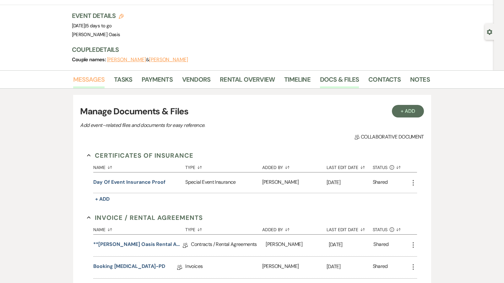
click at [90, 78] on link "Messages" at bounding box center [89, 81] width 32 height 14
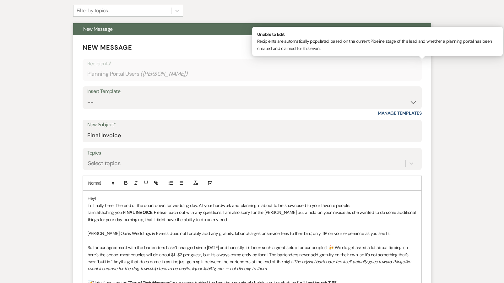
scroll to position [161, 0]
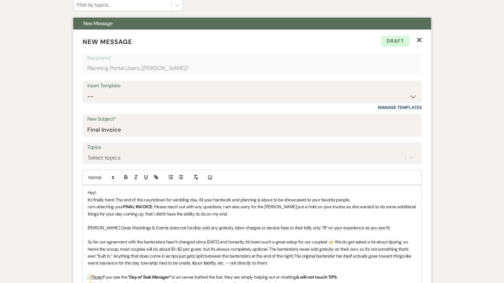
click at [100, 190] on p "Hey!" at bounding box center [252, 192] width 329 height 7
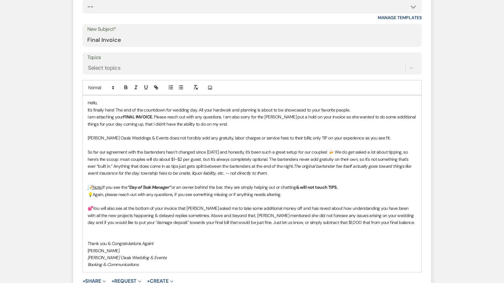
scroll to position [254, 0]
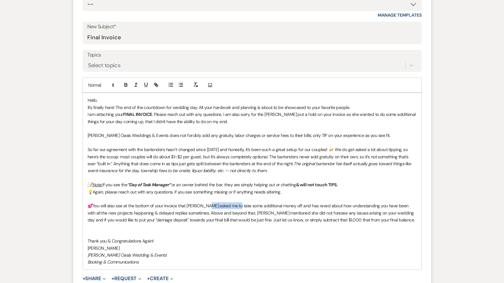
drag, startPoint x: 235, startPoint y: 201, endPoint x: 205, endPoint y: 202, distance: 29.5
click at [205, 202] on p "💕You will also see at the bottom of your invoice that Ronelle asked me to take …" at bounding box center [252, 212] width 329 height 21
click at [164, 209] on p "💕You will also see at the bottom of your invoice that Ronelle took some additio…" at bounding box center [252, 212] width 329 height 21
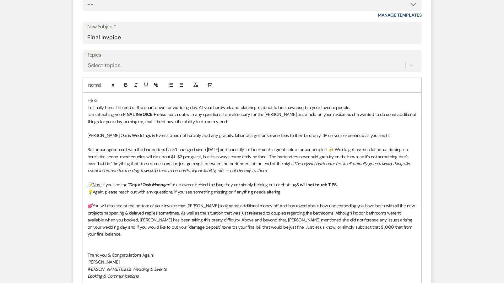
click at [374, 224] on p "💕You will also see at the bottom of your invoice that Ronelle took some additio…" at bounding box center [252, 219] width 329 height 35
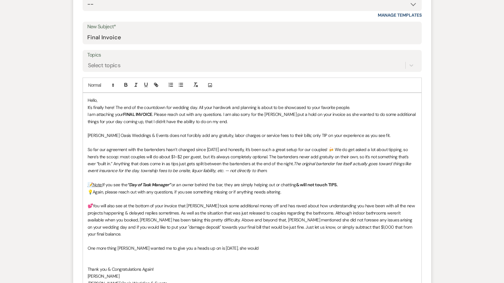
click at [213, 245] on p "One more thing Ronelle wanted me to give you a heads up on is on Thursday, she …" at bounding box center [252, 248] width 329 height 7
drag, startPoint x: 206, startPoint y: 236, endPoint x: 270, endPoint y: 236, distance: 63.8
click at [271, 245] on p "One more thing Ronelle wanted me to give you a heads up on is on Thursday, she …" at bounding box center [252, 248] width 329 height 7
drag, startPoint x: 95, startPoint y: 249, endPoint x: 84, endPoint y: 233, distance: 19.7
click at [84, 233] on div "Hello, It's finally here! The end of the countdown for wedding day. All your ha…" at bounding box center [252, 195] width 339 height 205
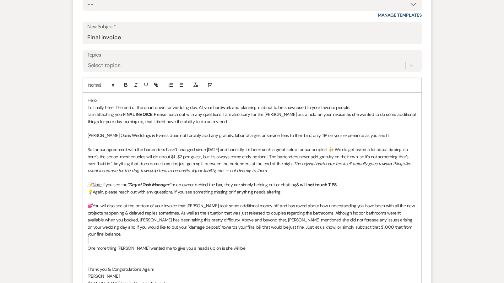
click at [109, 233] on div "Hello, It's finally here! The end of the countdown for wedding day. All your ha…" at bounding box center [252, 195] width 339 height 205
click at [89, 252] on p at bounding box center [252, 255] width 329 height 7
drag, startPoint x: 89, startPoint y: 246, endPoint x: 88, endPoint y: 234, distance: 11.6
click at [89, 235] on div "Hello, It's finally here! The end of the countdown for wedding day. All your ha…" at bounding box center [252, 195] width 339 height 205
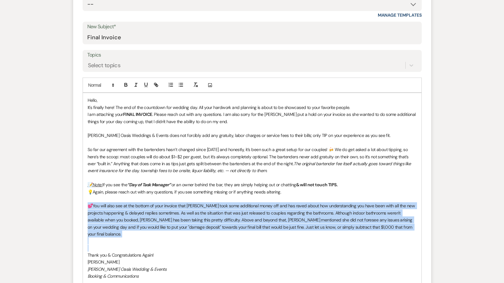
drag, startPoint x: 98, startPoint y: 239, endPoint x: 89, endPoint y: 204, distance: 35.9
click at [89, 204] on div "Hello, It's finally here! The end of the countdown for wedding day. All your ha…" at bounding box center [252, 188] width 339 height 190
copy div "💕You will also see at the bottom of your invoice that Ronelle took some additio…"
drag, startPoint x: 4, startPoint y: 10, endPoint x: 265, endPoint y: 214, distance: 331.2
click at [265, 214] on p "💕You will also see at the bottom of your invoice that Ronelle took some additio…" at bounding box center [252, 219] width 329 height 35
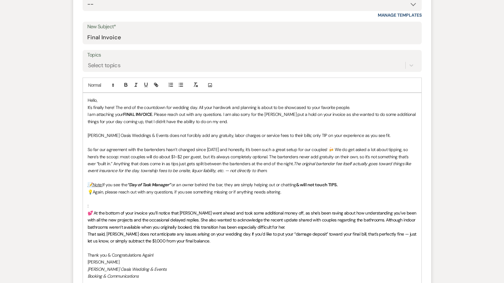
click at [131, 203] on p ":" at bounding box center [252, 205] width 329 height 7
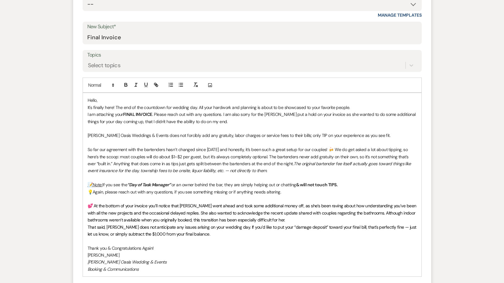
click at [93, 203] on span "💕 At the bottom of your invoice you’ll notice that Ronelle went ahead and took …" at bounding box center [253, 213] width 330 height 20
click at [200, 218] on span "At the bottom of your invoice you’ll notice that Ronelle went ahead and took so…" at bounding box center [252, 213] width 329 height 20
drag, startPoint x: 195, startPoint y: 217, endPoint x: 179, endPoint y: 217, distance: 16.0
click at [179, 217] on span "At the bottom of your invoice you’ll notice that Ronelle went ahead and took so…" at bounding box center [252, 213] width 329 height 20
click at [283, 216] on p "At the bottom of your invoice you’ll notice that Ronelle went ahead and took so…" at bounding box center [252, 212] width 329 height 21
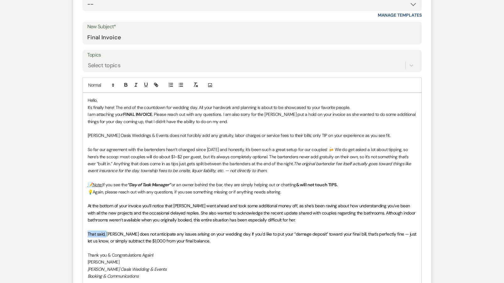
drag, startPoint x: 107, startPoint y: 229, endPoint x: 85, endPoint y: 227, distance: 22.4
click at [85, 227] on div "Hello, It's finally here! The end of the countdown for wedding day. All your ha…" at bounding box center [252, 188] width 339 height 190
click at [392, 232] on span "Additionally Ronelle does not anticipate any issues arising on your wedding day…" at bounding box center [251, 237] width 326 height 13
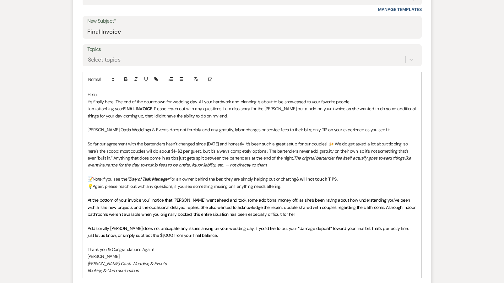
scroll to position [305, 0]
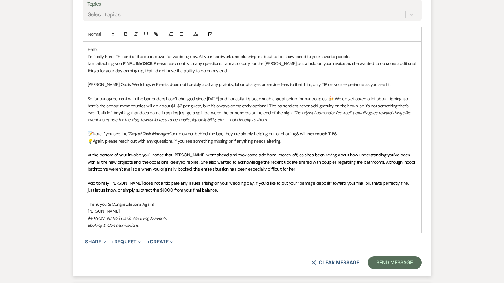
click at [168, 210] on p "Tiffany" at bounding box center [252, 211] width 329 height 7
copy div "Hello, It's finally here! The end of the countdown for wedding day. All your ha…"
click at [205, 194] on p at bounding box center [252, 197] width 329 height 7
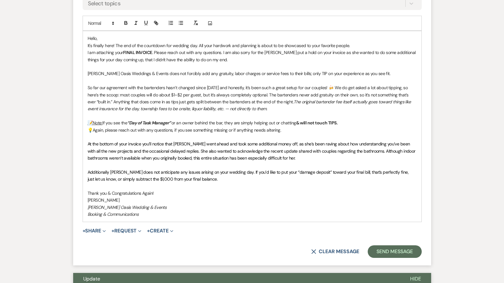
scroll to position [316, 0]
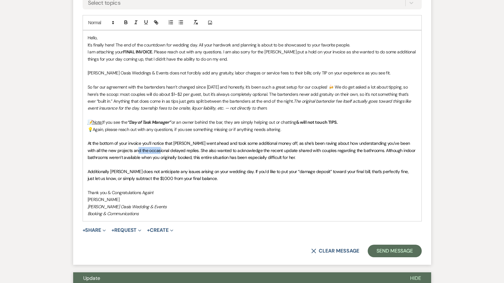
drag, startPoint x: 149, startPoint y: 147, endPoint x: 128, endPoint y: 147, distance: 20.4
click at [128, 147] on span "At the bottom of your invoice you’ll notice that Ronelle went ahead and took so…" at bounding box center [252, 150] width 329 height 20
click at [156, 148] on span "At the bottom of your invoice you’ll notice that Ronelle went ahead and took so…" at bounding box center [253, 150] width 330 height 20
click at [175, 140] on span "At the bottom of your invoice you’ll notice that Ronelle went ahead and took so…" at bounding box center [250, 150] width 324 height 20
click at [91, 228] on button "+ Share Expand" at bounding box center [95, 230] width 24 height 5
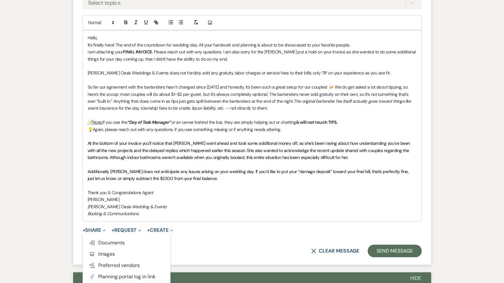
click at [154, 175] on span "Additionally Ronelle does not anticipate any issues arising on your wedding day…" at bounding box center [249, 175] width 323 height 13
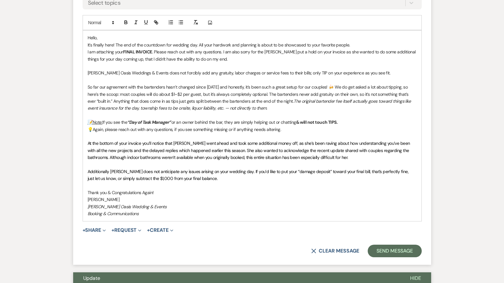
copy div "Hello, It's finally here! The end of the countdown for wedding day. All your ha…"
click at [97, 228] on button "+ Share Expand" at bounding box center [95, 230] width 24 height 5
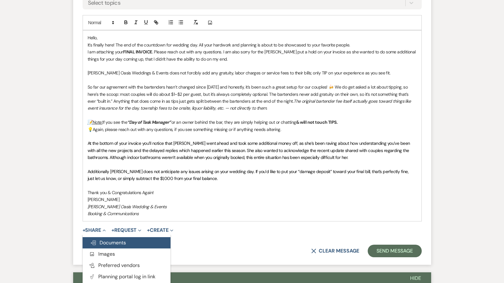
click at [98, 239] on span "Doc Upload Documents" at bounding box center [108, 242] width 36 height 7
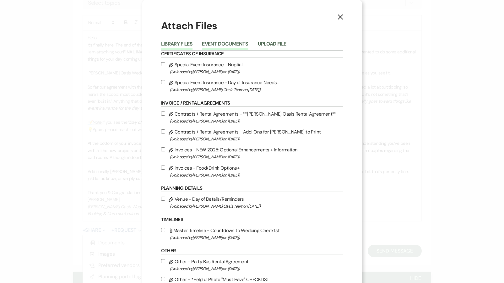
click at [222, 46] on button "Event Documents" at bounding box center [225, 45] width 46 height 9
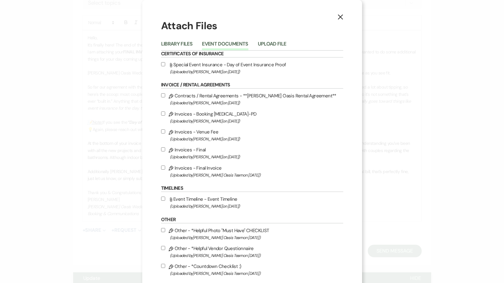
click at [183, 153] on label "Pencil Invoices - Final (Uploaded by Ronelle Oehme on Jun 2nd, 2025 )" at bounding box center [252, 153] width 182 height 15
click at [165, 151] on input "Pencil Invoices - Final (Uploaded by Ronelle Oehme on Jun 2nd, 2025 )" at bounding box center [163, 149] width 4 height 4
checkbox input "true"
click at [183, 177] on span "(Uploaded by Oehme Oasis Team on Sep 20th, 2025 )" at bounding box center [256, 175] width 173 height 7
click at [165, 170] on input "Pencil Invoices - Final Invoice (Uploaded by Oehme Oasis Team on Sep 20th, 2025…" at bounding box center [163, 168] width 4 height 4
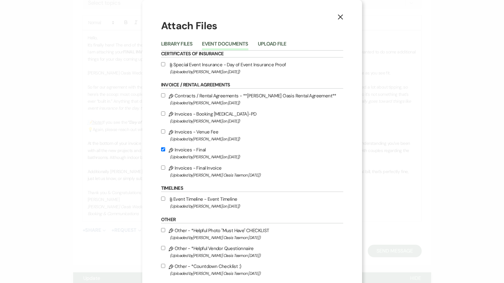
checkbox input "true"
click at [184, 154] on label "Pencil Invoices - Final (Uploaded by Ronelle Oehme on Jun 2nd, 2025 )" at bounding box center [252, 153] width 182 height 15
click at [165, 151] on input "Pencil Invoices - Final (Uploaded by Ronelle Oehme on Jun 2nd, 2025 )" at bounding box center [163, 149] width 4 height 4
checkbox input "false"
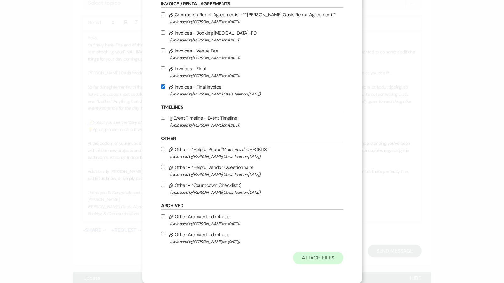
scroll to position [87, 0]
click at [318, 260] on button "Attach Files" at bounding box center [318, 258] width 50 height 13
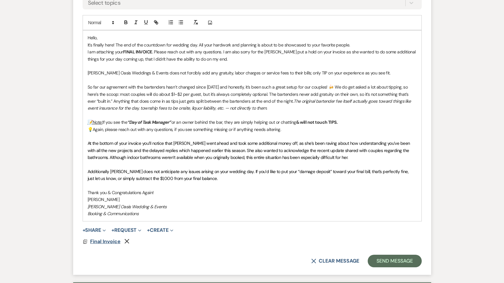
click at [99, 238] on span "Final Invoice" at bounding box center [105, 241] width 30 height 7
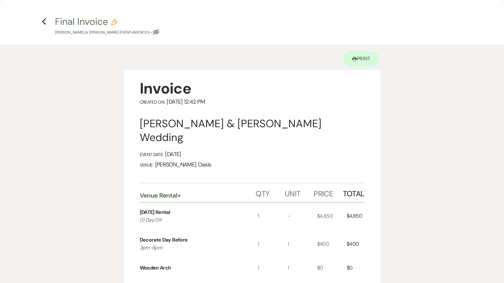
scroll to position [0, 0]
click at [44, 23] on icon "Previous" at bounding box center [44, 22] width 5 height 8
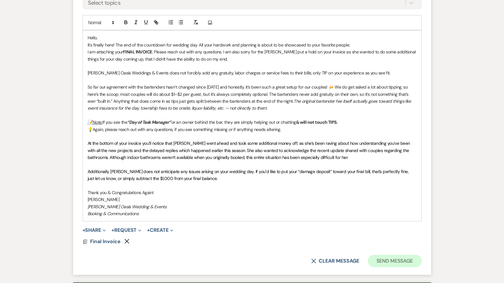
click at [396, 256] on button "Send Message" at bounding box center [395, 261] width 54 height 13
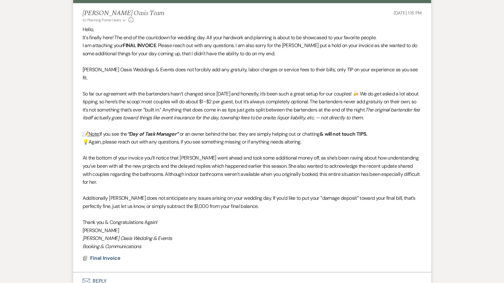
scroll to position [187, 0]
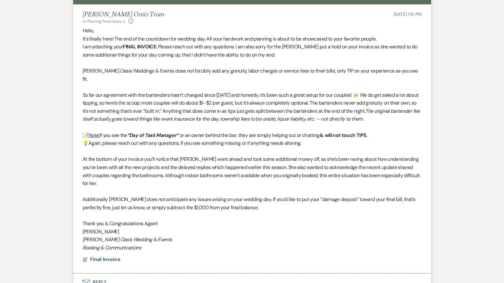
click at [147, 244] on p "Booking & Communications" at bounding box center [252, 248] width 339 height 8
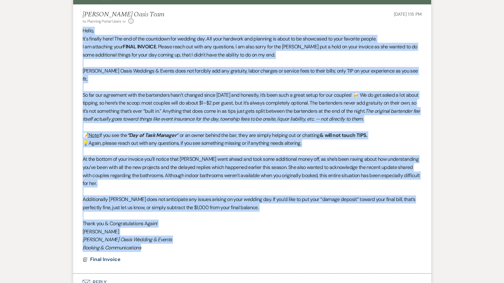
drag, startPoint x: 147, startPoint y: 235, endPoint x: 63, endPoint y: 31, distance: 219.9
copy div "Hello, It's finally here! The end of the countdown for wedding day. All your ha…"
